Goal: Information Seeking & Learning: Learn about a topic

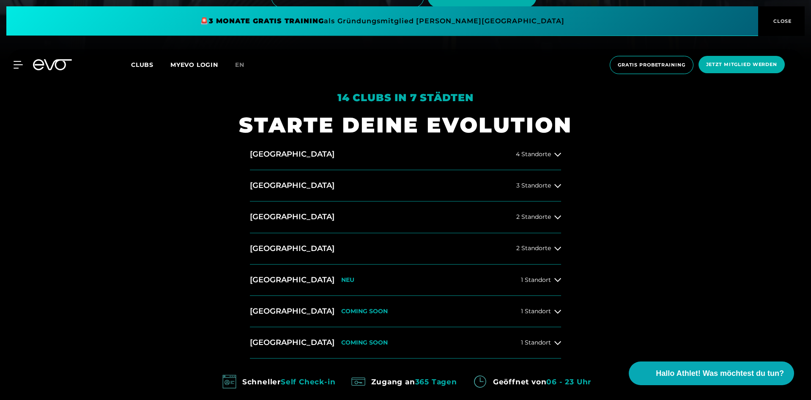
scroll to position [380, 0]
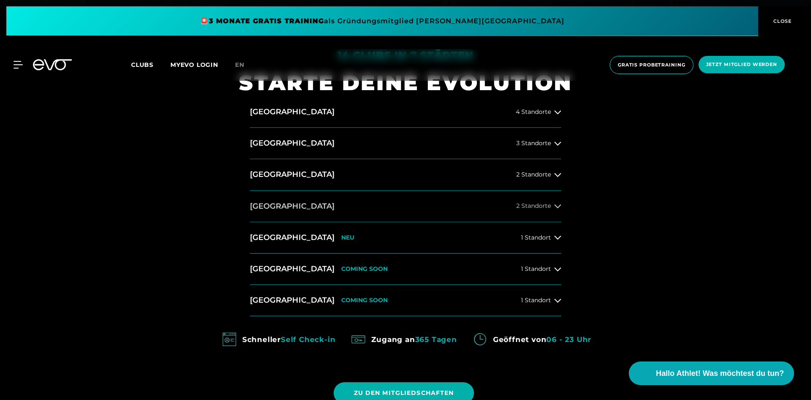
click at [509, 213] on button "[GEOGRAPHIC_DATA] 2 Standorte" at bounding box center [405, 206] width 311 height 31
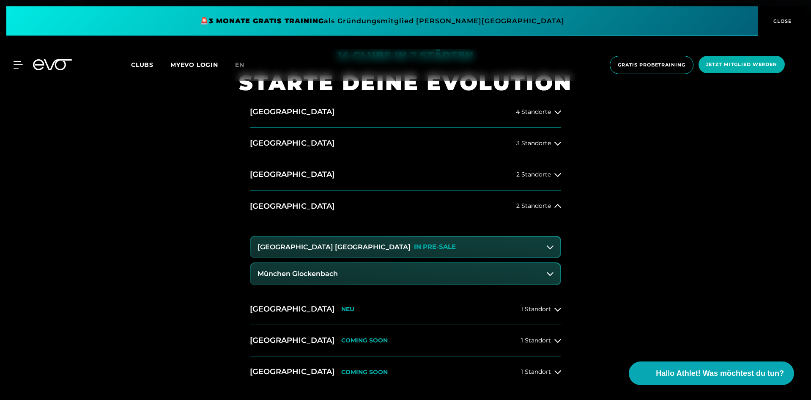
click at [462, 244] on button "[GEOGRAPHIC_DATA] Maxvorstadt IN PRE-SALE" at bounding box center [405, 246] width 309 height 21
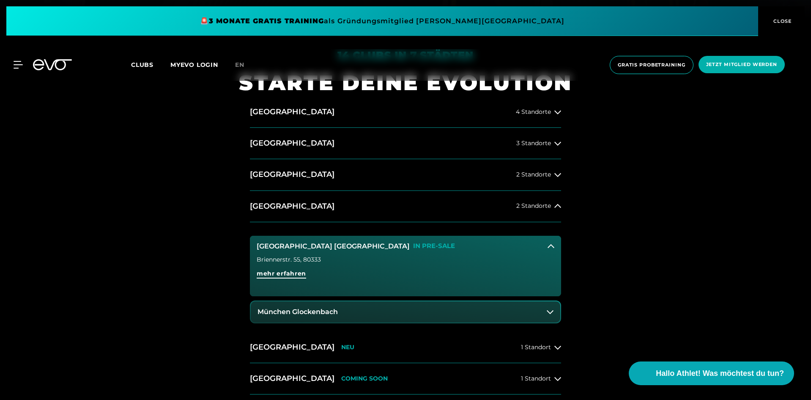
click at [299, 276] on span "mehr erfahren" at bounding box center [281, 273] width 49 height 9
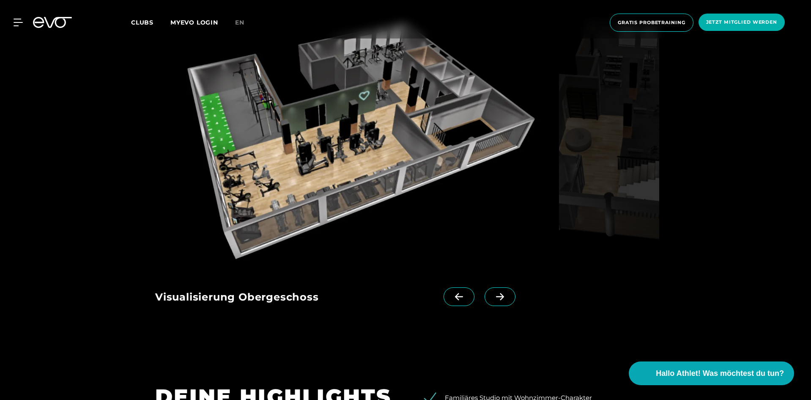
scroll to position [1226, 0]
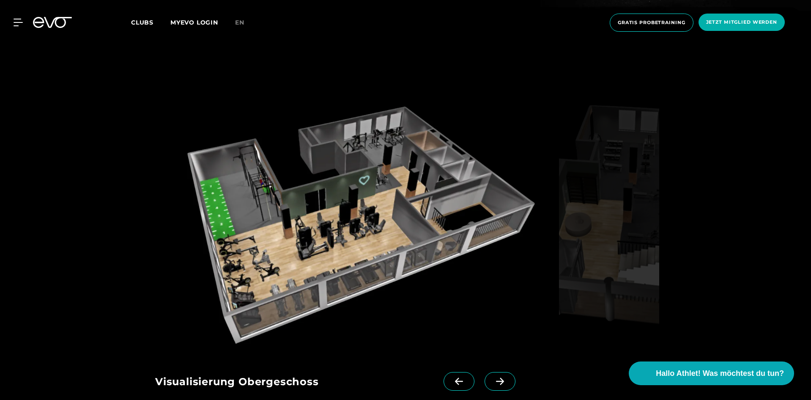
click at [493, 377] on icon at bounding box center [500, 381] width 15 height 8
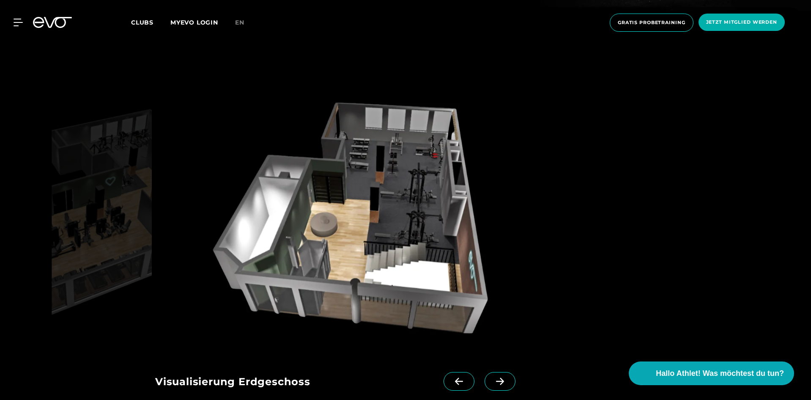
click at [443, 372] on span at bounding box center [458, 381] width 31 height 19
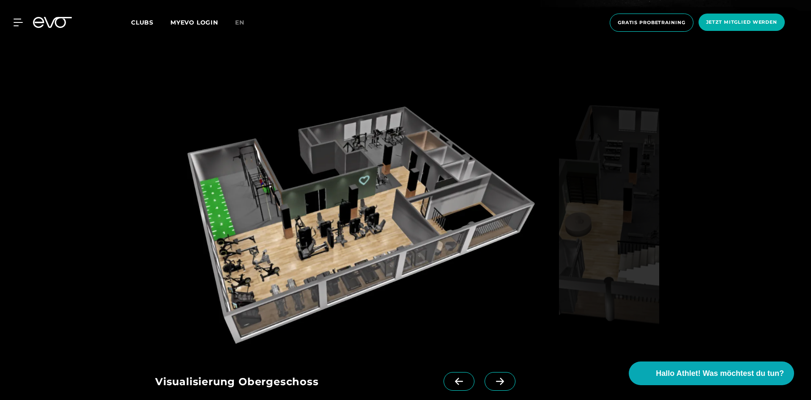
click at [493, 377] on icon at bounding box center [500, 381] width 15 height 8
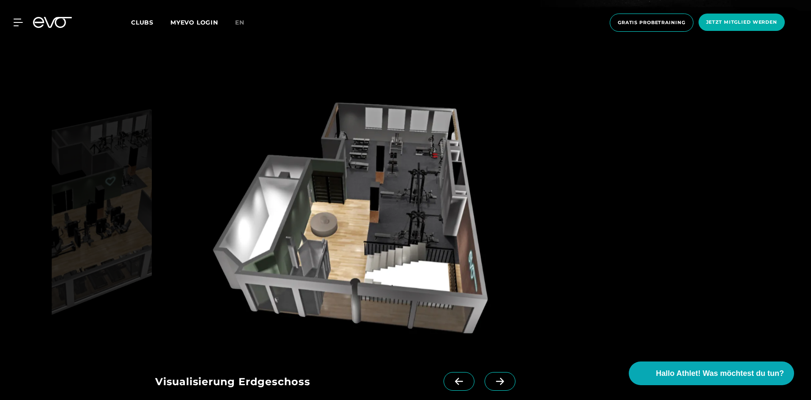
click at [493, 377] on icon at bounding box center [500, 381] width 15 height 8
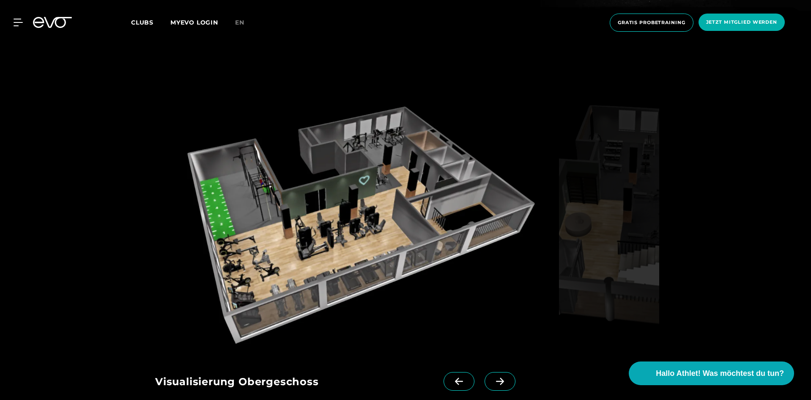
click at [493, 377] on icon at bounding box center [500, 381] width 15 height 8
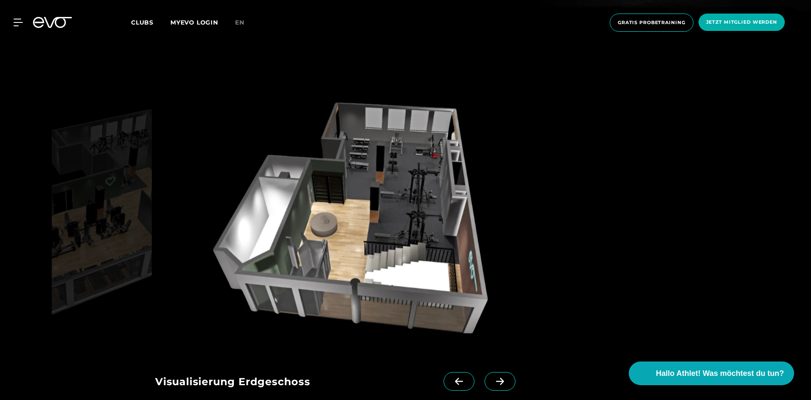
click at [493, 377] on icon at bounding box center [500, 381] width 15 height 8
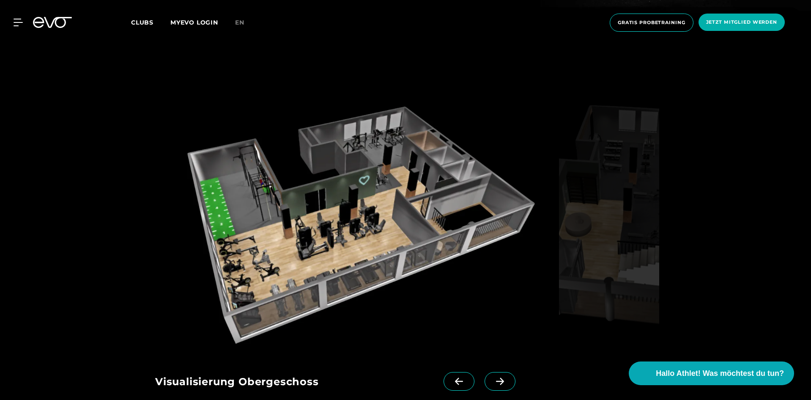
click at [493, 377] on icon at bounding box center [500, 381] width 15 height 8
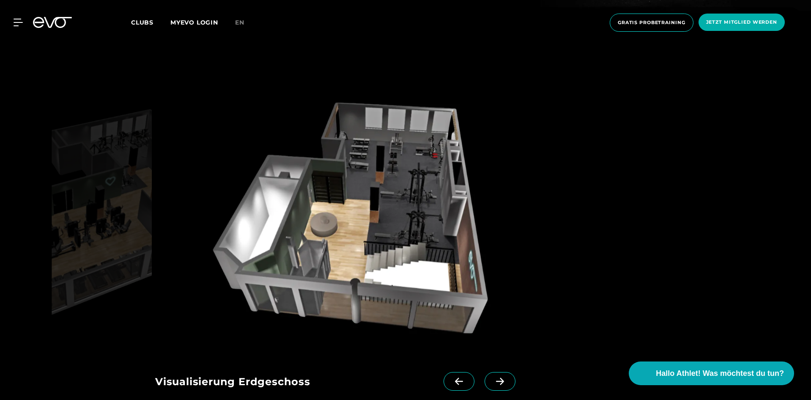
click at [493, 377] on icon at bounding box center [500, 381] width 15 height 8
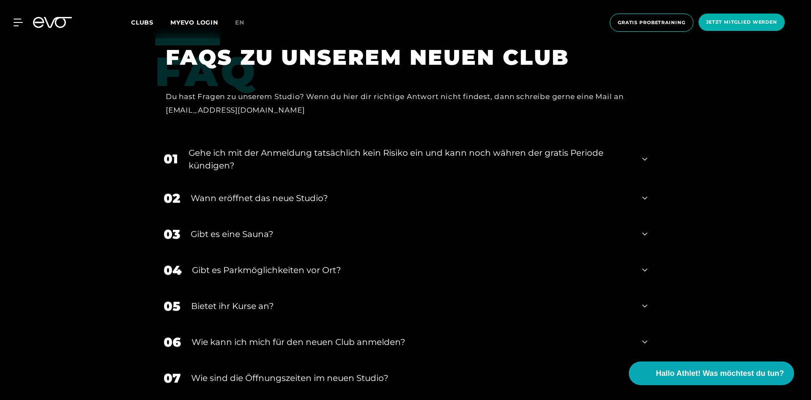
scroll to position [1860, 0]
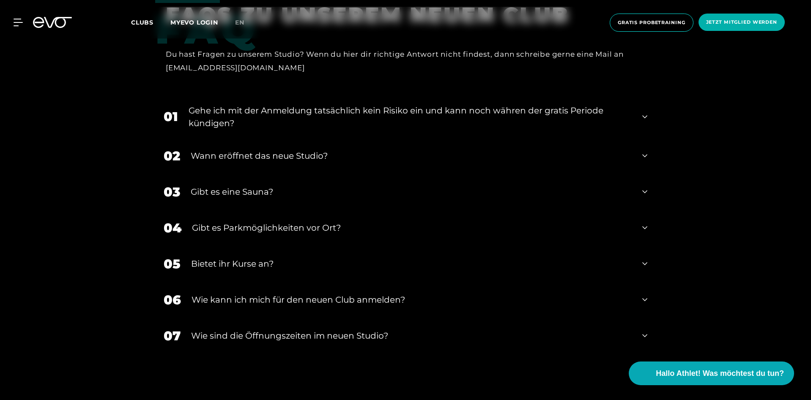
click at [348, 185] on div "Gibt es eine Sauna?" at bounding box center [411, 191] width 441 height 13
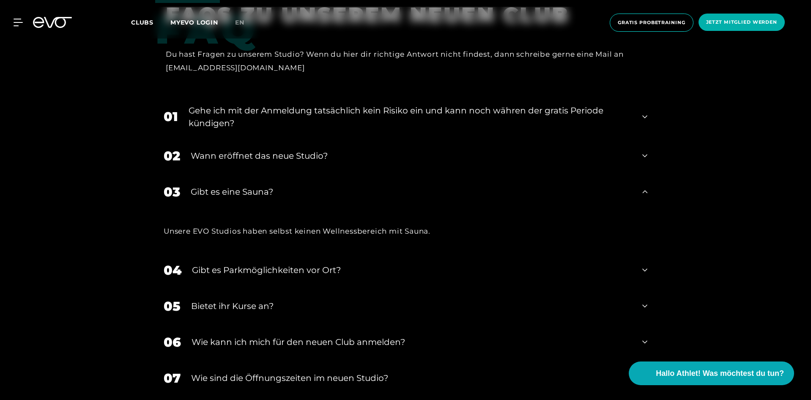
click at [348, 185] on div "Gibt es eine Sauna?" at bounding box center [411, 191] width 441 height 13
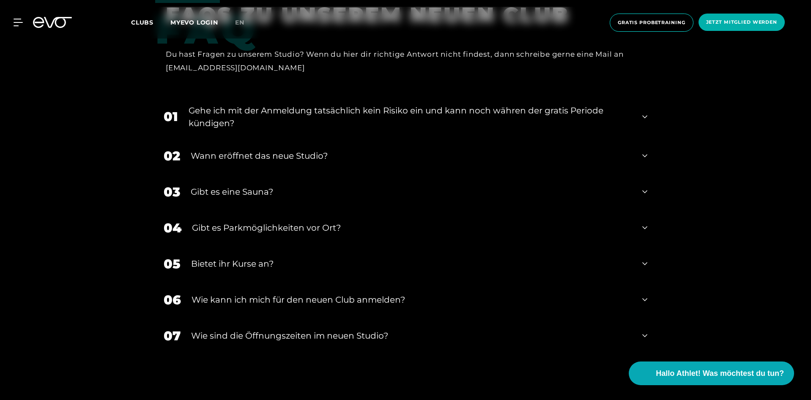
click at [351, 149] on div "Wann eröffnet das neue Studio?" at bounding box center [411, 155] width 441 height 13
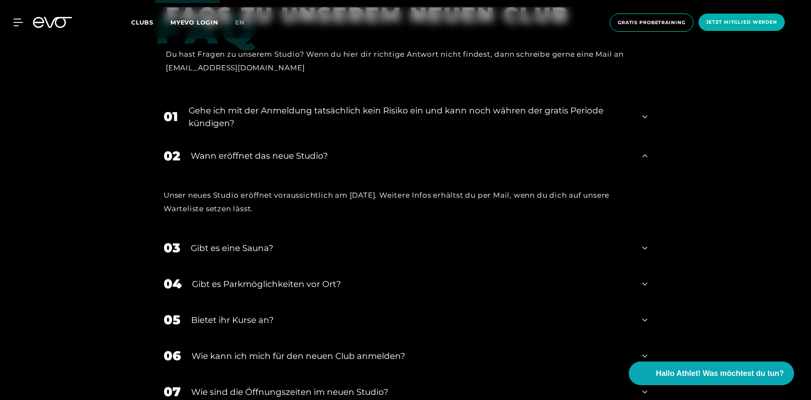
click at [351, 149] on div "Wann eröffnet das neue Studio?" at bounding box center [411, 155] width 441 height 13
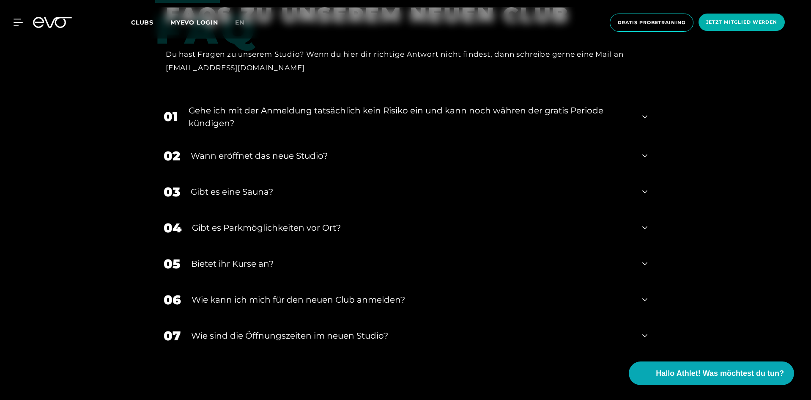
click at [326, 221] on div "Gibt es Parkmöglichkeiten vor Ort?" at bounding box center [412, 227] width 440 height 13
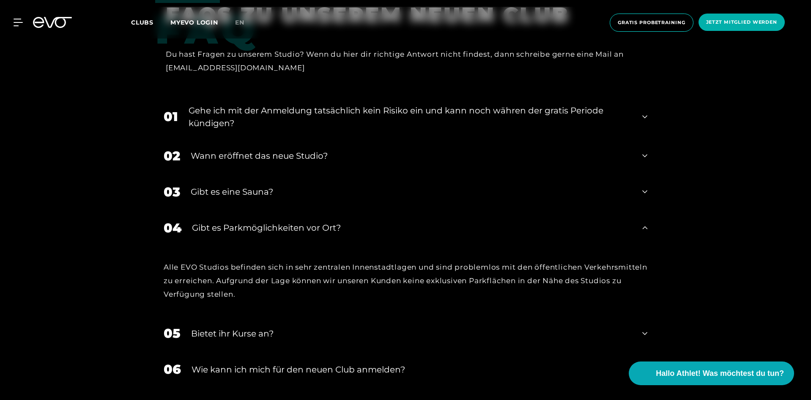
click at [326, 221] on div "Gibt es Parkmöglichkeiten vor Ort?" at bounding box center [412, 227] width 440 height 13
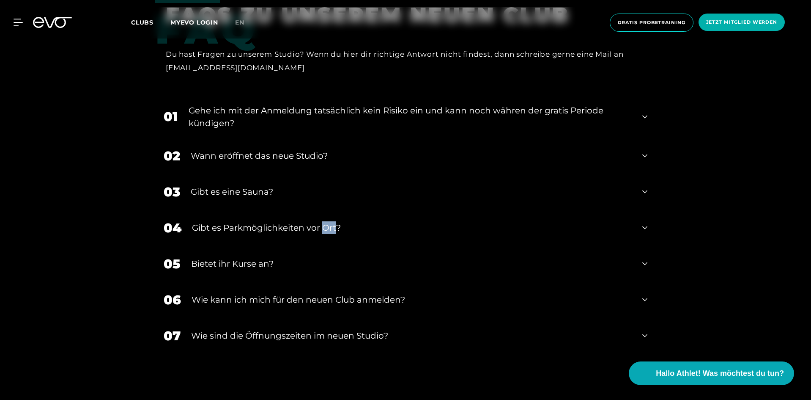
click at [326, 221] on div "Gibt es Parkmöglichkeiten vor Ort?" at bounding box center [412, 227] width 440 height 13
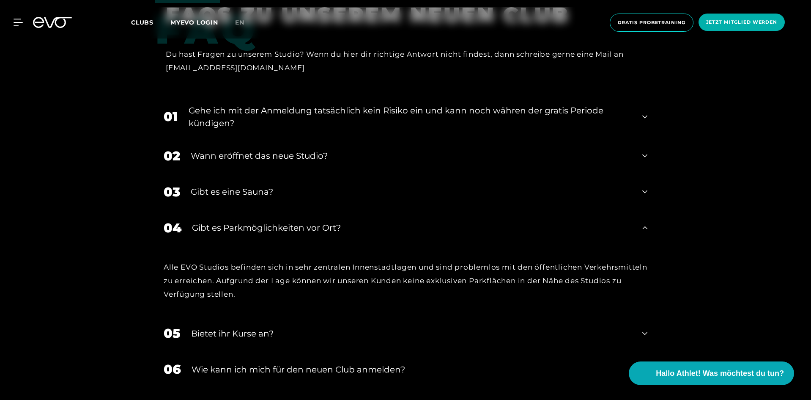
click at [361, 246] on div "Alle EVO Studios befinden sich in sehr zentralen Innenstadtlagen und sind probl…" at bounding box center [405, 281] width 501 height 70
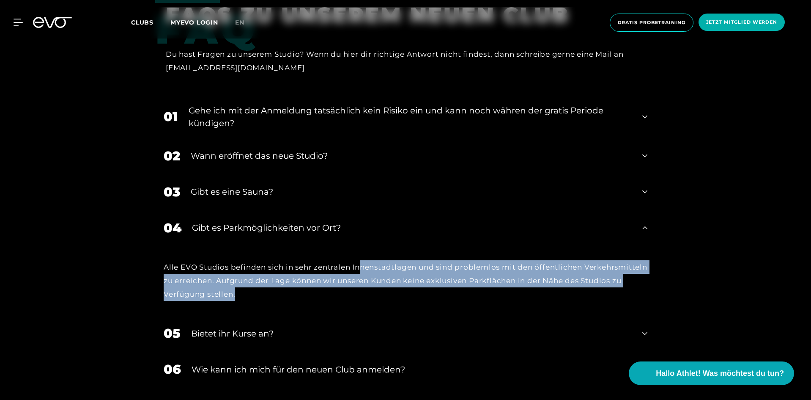
drag, startPoint x: 361, startPoint y: 213, endPoint x: 369, endPoint y: 260, distance: 46.8
click at [369, 260] on div "Alle EVO Studios befinden sich in sehr zentralen Innenstadtlagen und sind probl…" at bounding box center [405, 281] width 501 height 70
click at [369, 260] on div "Alle EVO Studios befinden sich in sehr zentralen Innenstadtlagen und sind probl…" at bounding box center [406, 280] width 484 height 41
drag, startPoint x: 369, startPoint y: 260, endPoint x: 265, endPoint y: 229, distance: 108.0
click at [265, 260] on div "Alle EVO Studios befinden sich in sehr zentralen Innenstadtlagen und sind probl…" at bounding box center [406, 280] width 484 height 41
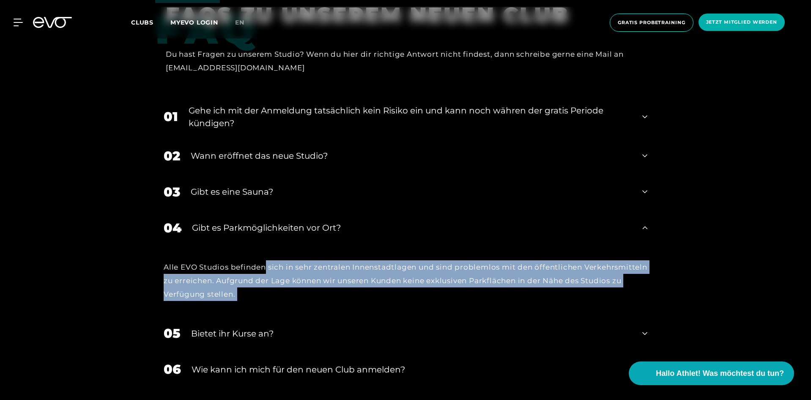
click at [265, 260] on div "Alle EVO Studios befinden sich in sehr zentralen Innenstadtlagen und sind probl…" at bounding box center [406, 280] width 484 height 41
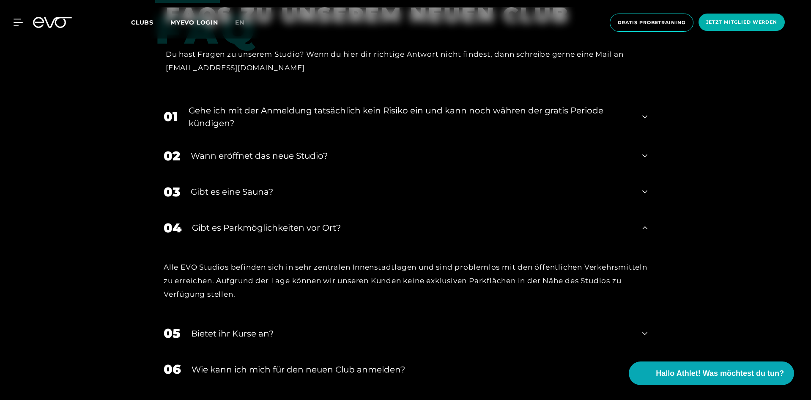
click at [281, 221] on div "Gibt es Parkmöglichkeiten vor Ort?" at bounding box center [412, 227] width 440 height 13
